Goal: Task Accomplishment & Management: Manage account settings

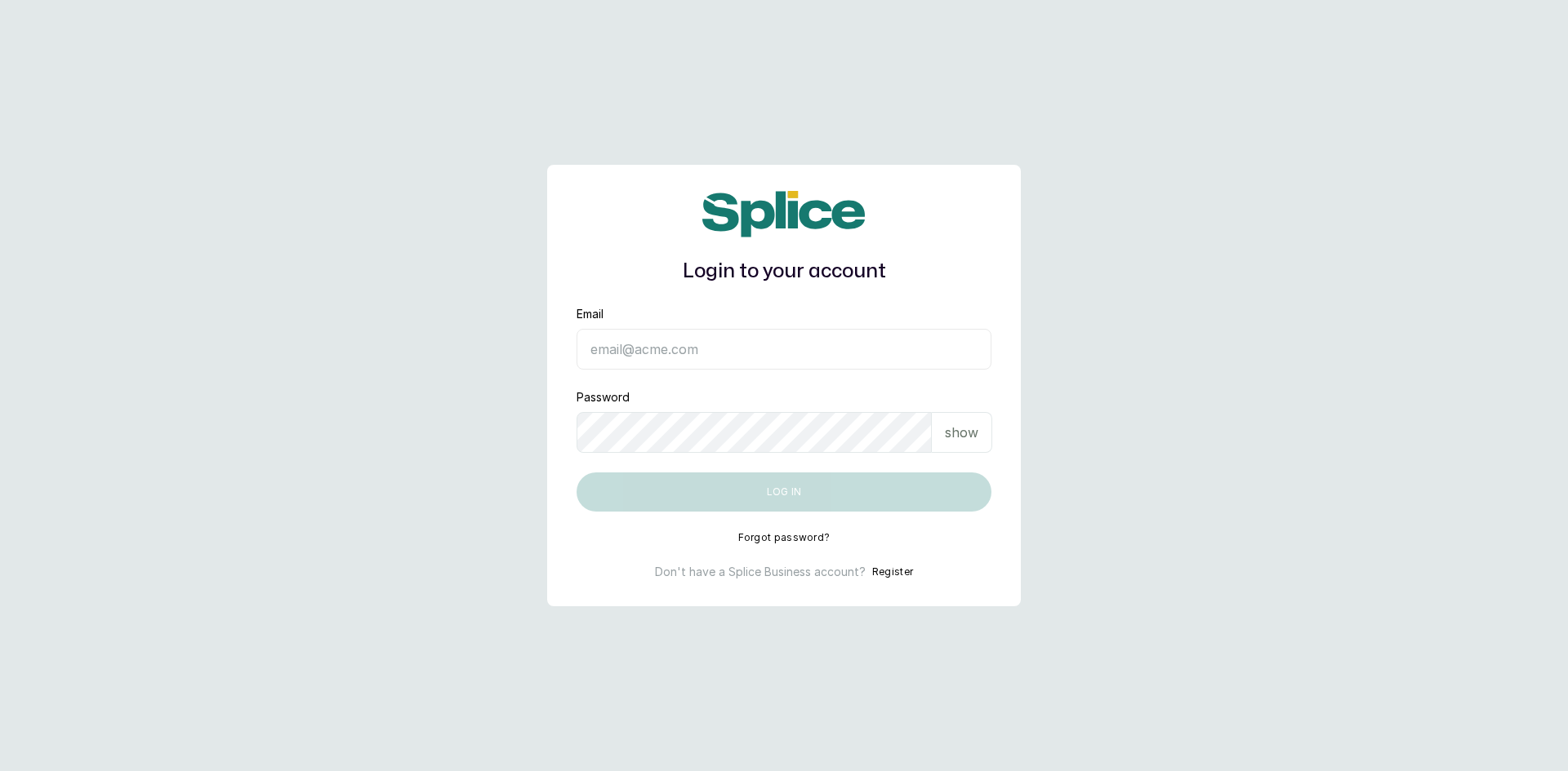
click at [664, 337] on input "Email" at bounding box center [784, 349] width 415 height 41
type input "sandraamanze012@gmail.com"
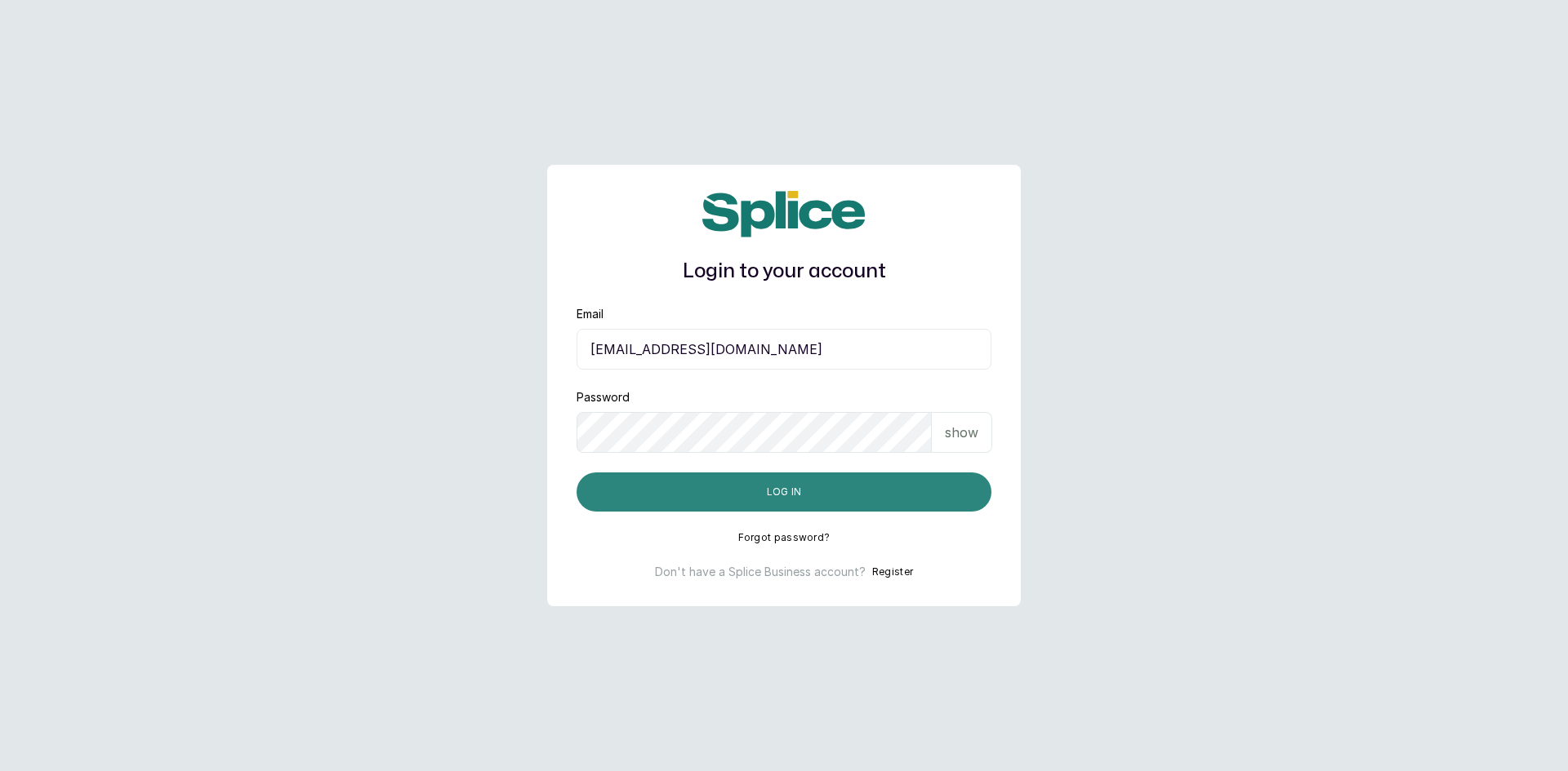
click at [719, 495] on button "Log in" at bounding box center [784, 492] width 415 height 39
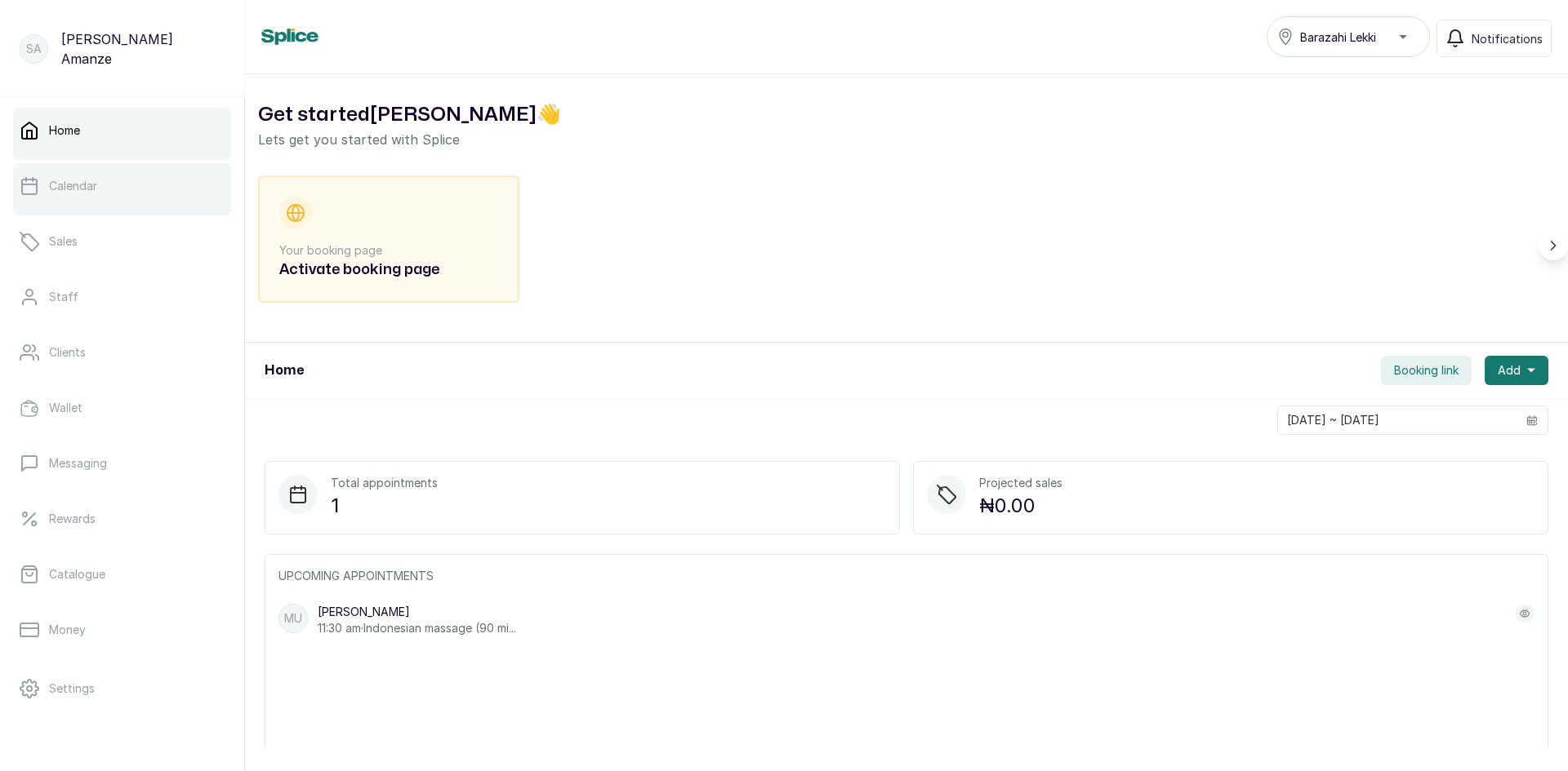
click at [121, 209] on div at bounding box center [122, 212] width 218 height 7
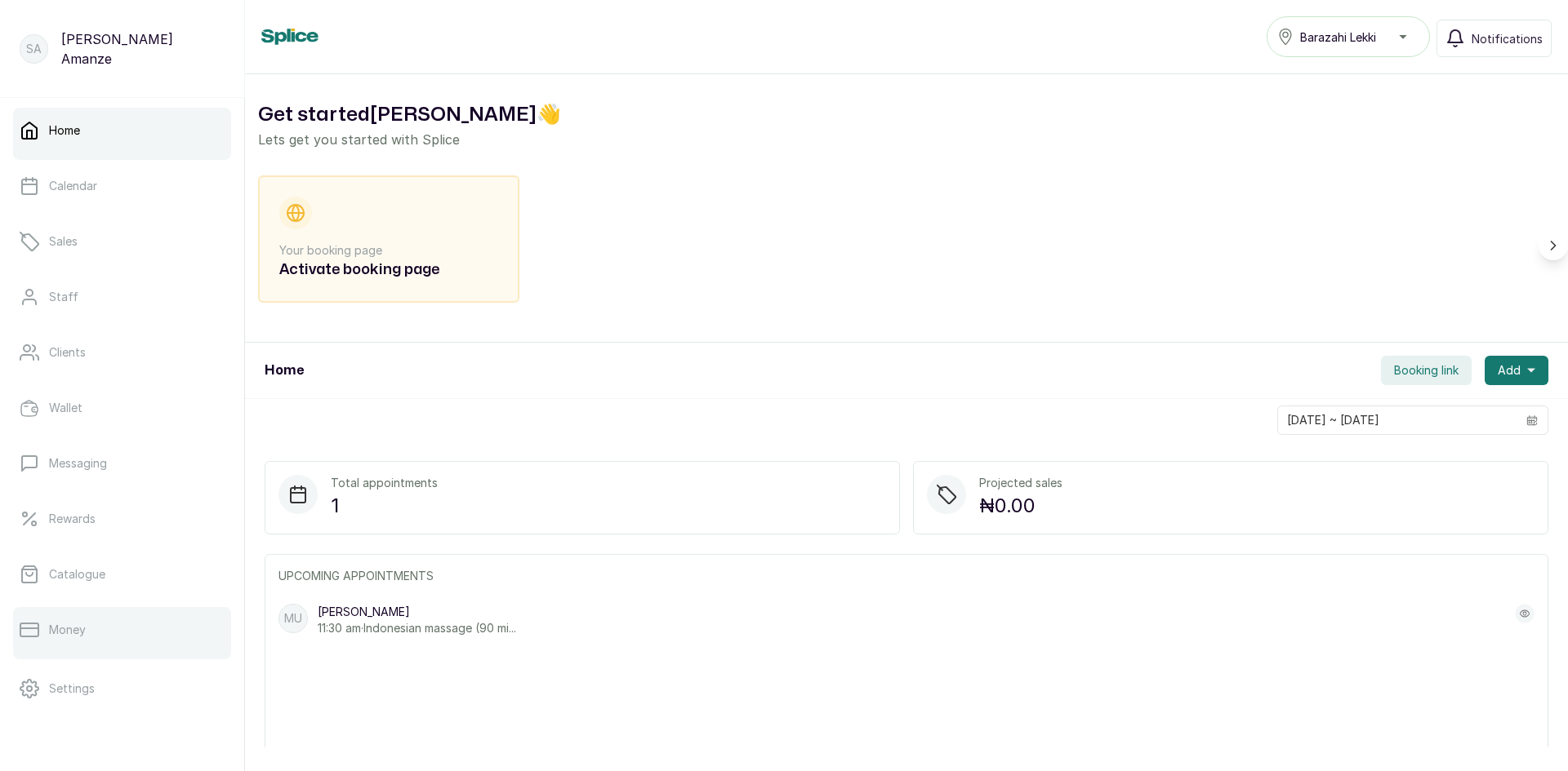
click at [14, 631] on div "Home Calendar Sales Staff Clients Wallet Messaging Rewards Catalogue Money Sett…" at bounding box center [122, 406] width 244 height 617
click at [37, 628] on icon at bounding box center [28, 630] width 18 height 13
